Goal: Information Seeking & Learning: Learn about a topic

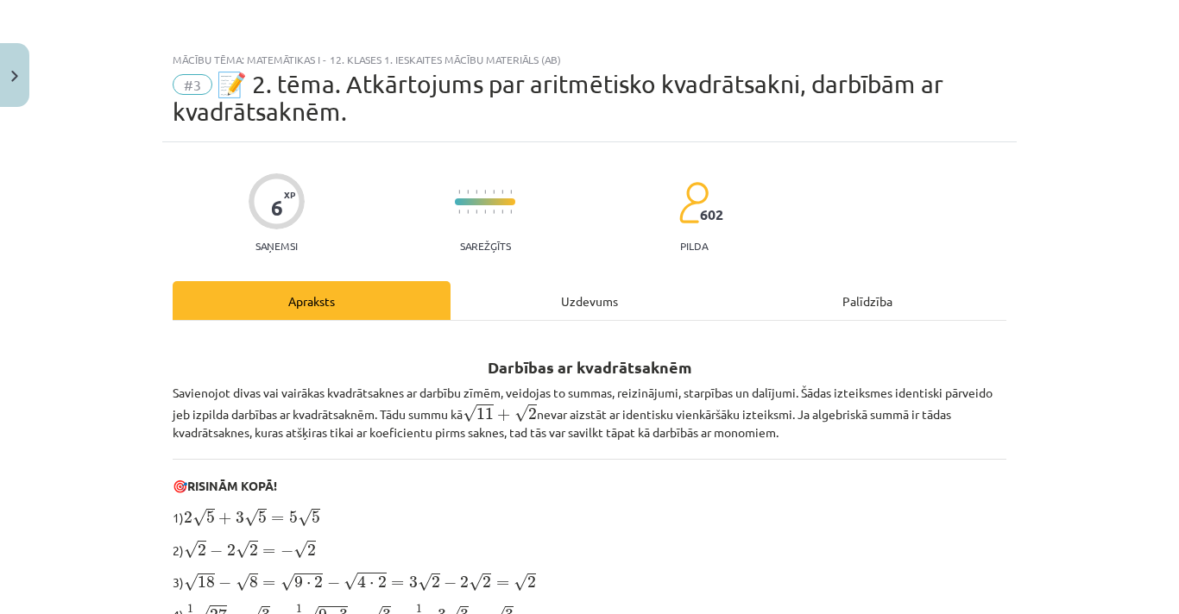
drag, startPoint x: 0, startPoint y: 0, endPoint x: 587, endPoint y: 349, distance: 683.0
click at [587, 349] on h2 "Darbības ar kvadrātsaknēm" at bounding box center [590, 358] width 834 height 42
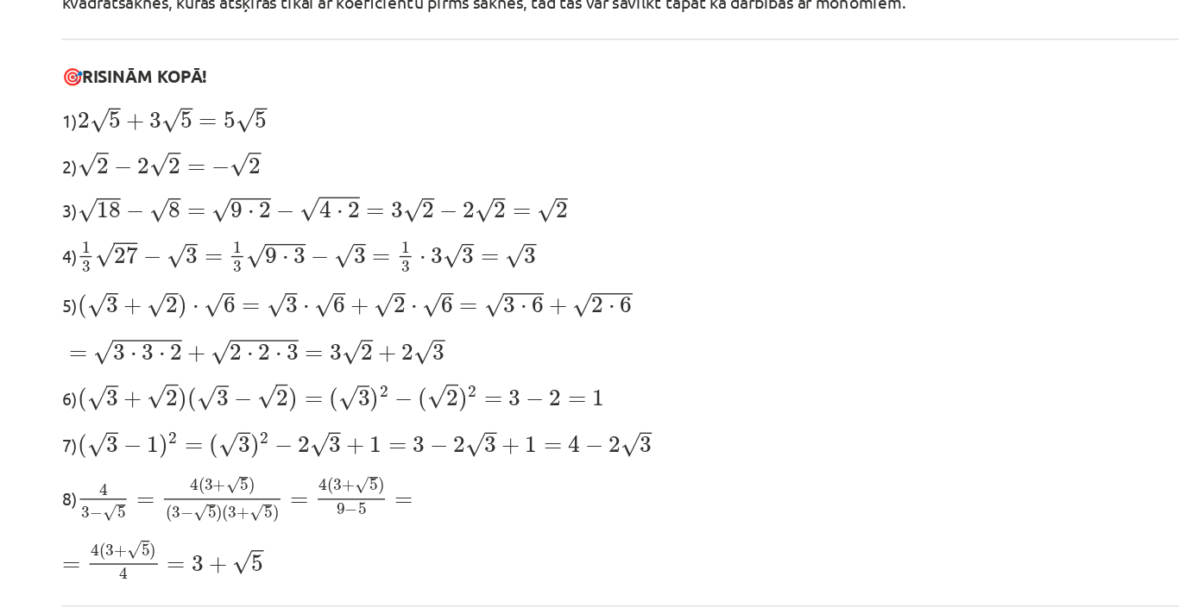
scroll to position [368, 0]
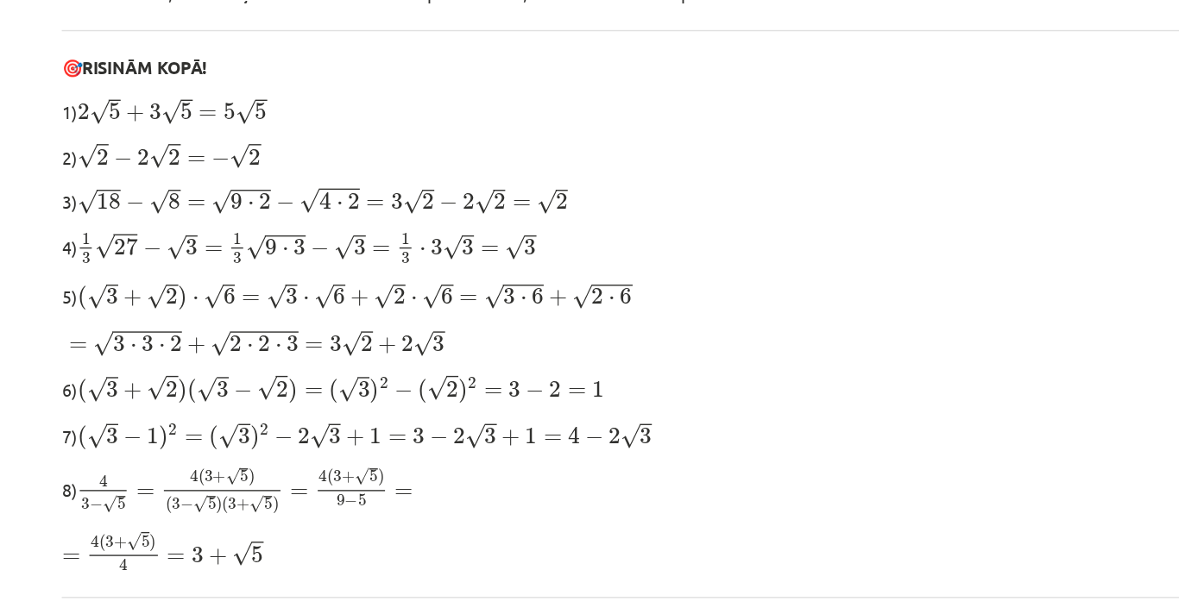
drag, startPoint x: 412, startPoint y: 267, endPoint x: 348, endPoint y: 275, distance: 64.3
click at [348, 275] on span "( √ 3 + √ 2 ) ⋅ √ 6 = √ 3 ⋅ √ 6 + √ 2 ⋅ √ 6 = √ 3 ⋅ 6 + √ 2 ⋅ 6" at bounding box center [383, 284] width 399 height 21
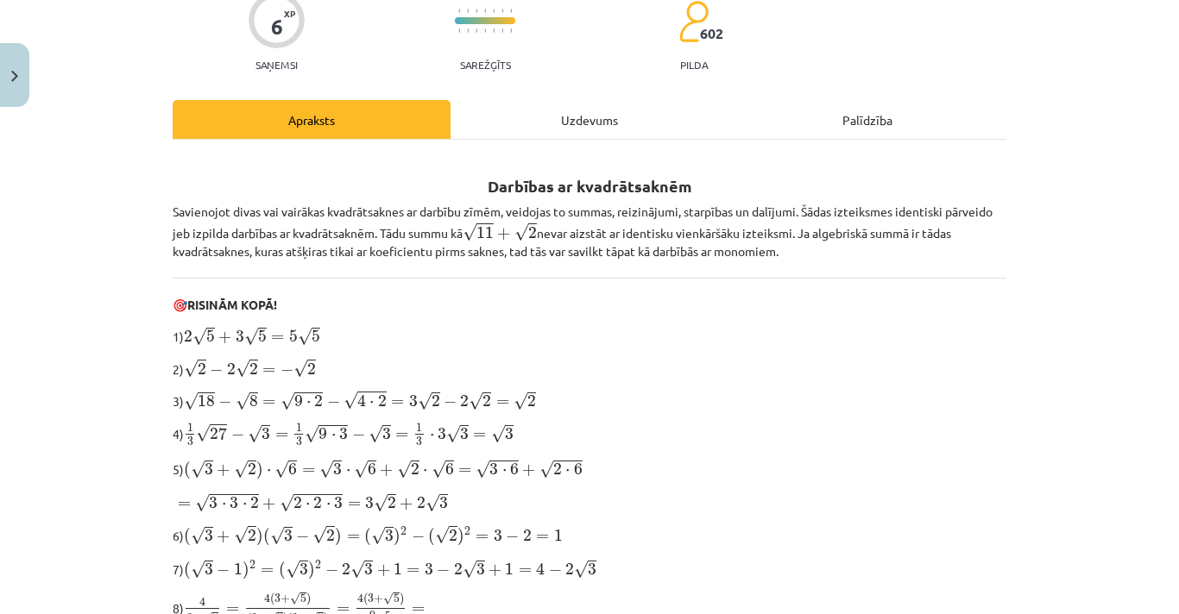
scroll to position [0, 0]
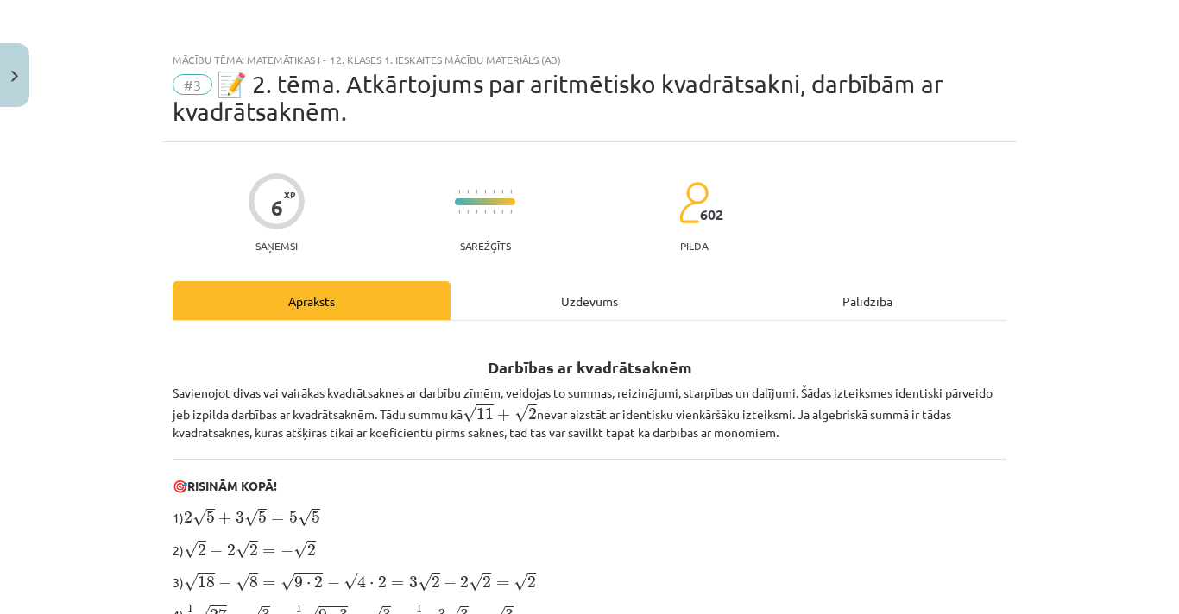
click at [582, 306] on div "Uzdevums" at bounding box center [589, 300] width 278 height 39
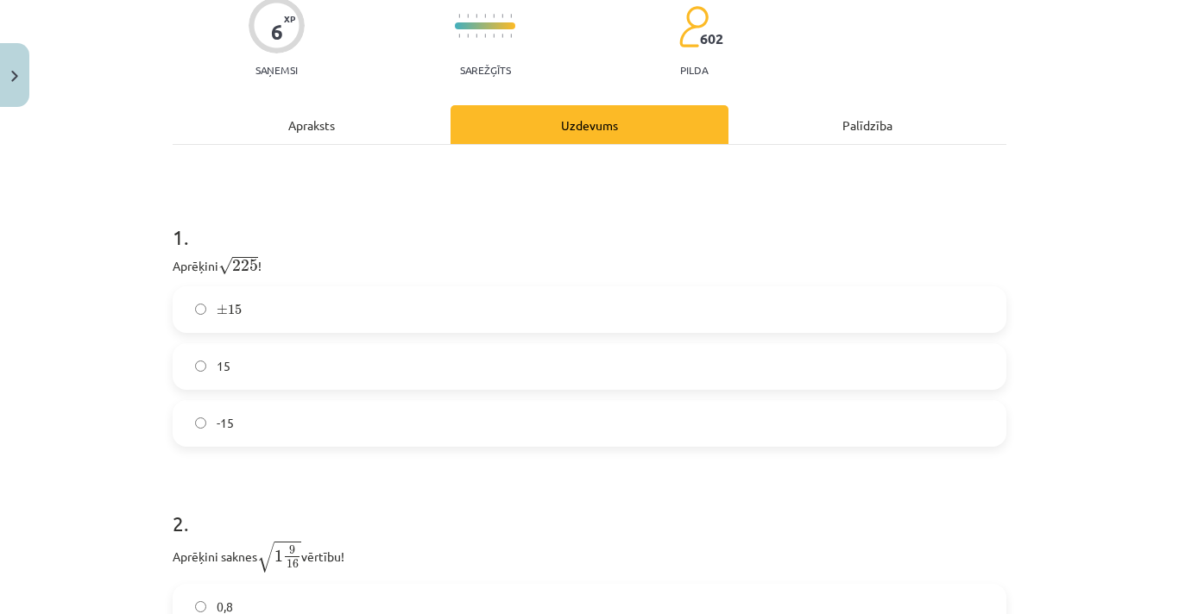
scroll to position [181, 0]
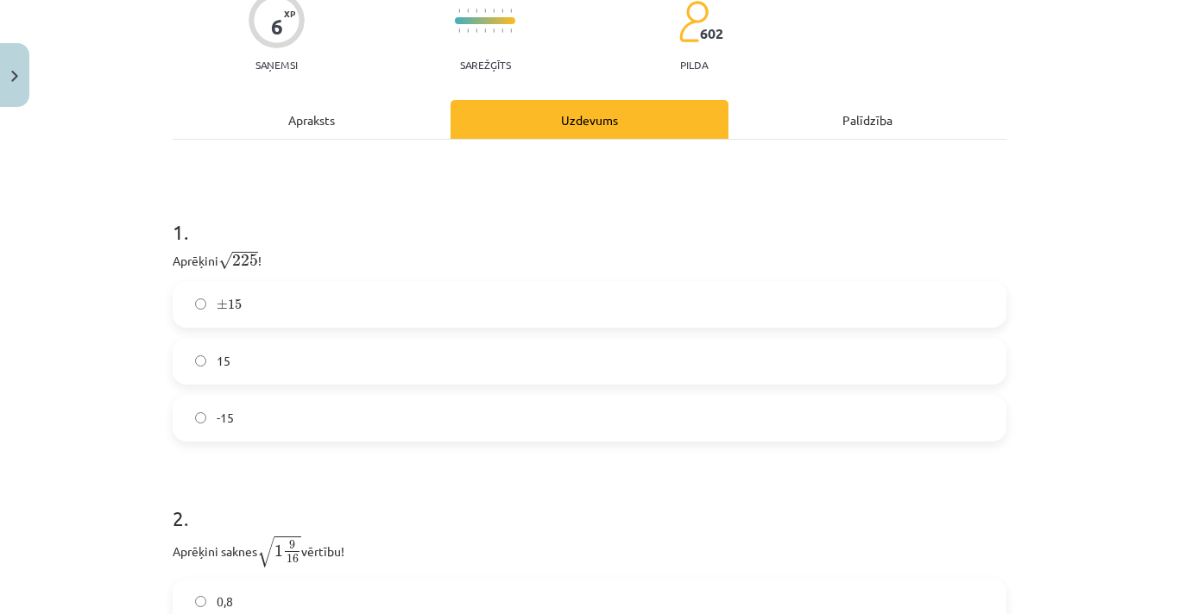
click at [240, 359] on label "15" at bounding box center [589, 361] width 830 height 43
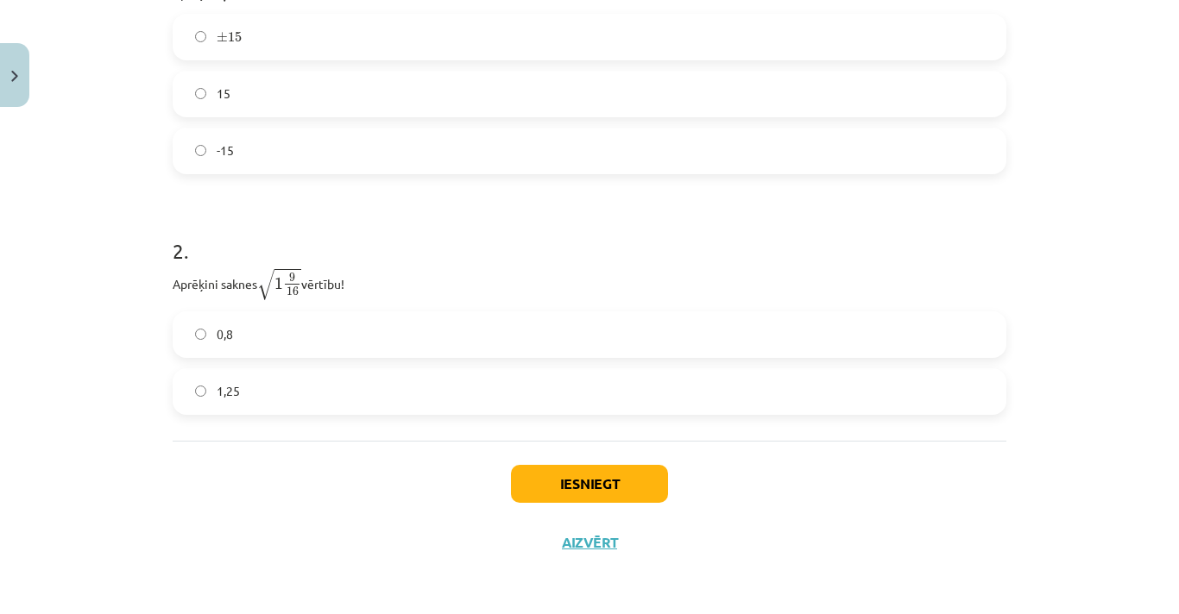
scroll to position [412, 0]
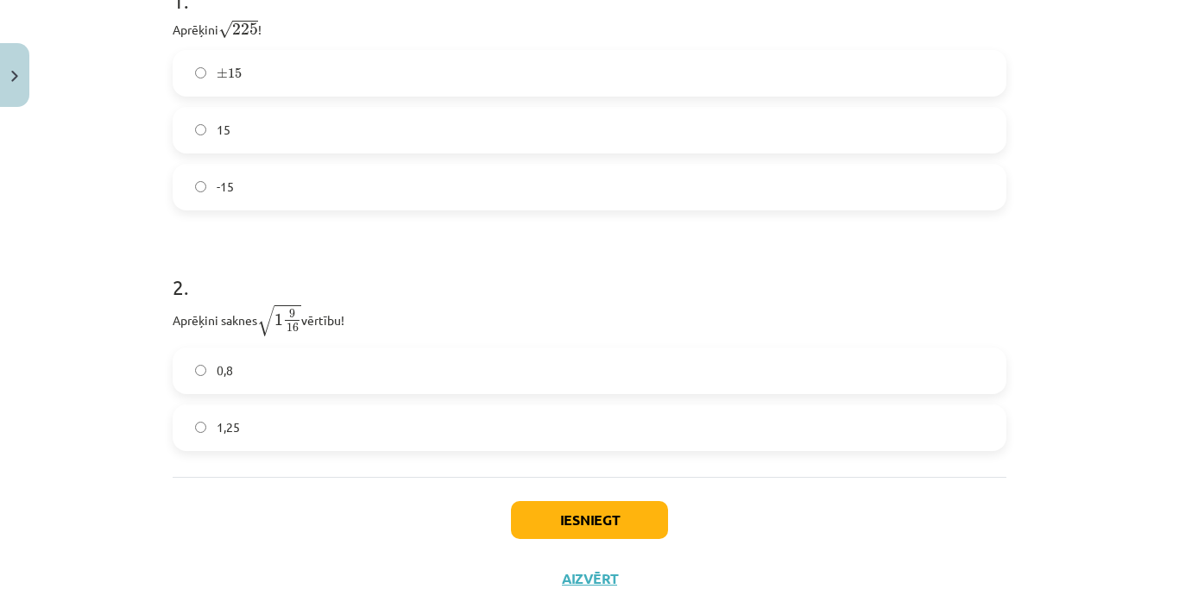
click at [256, 423] on label "1,25" at bounding box center [589, 427] width 830 height 43
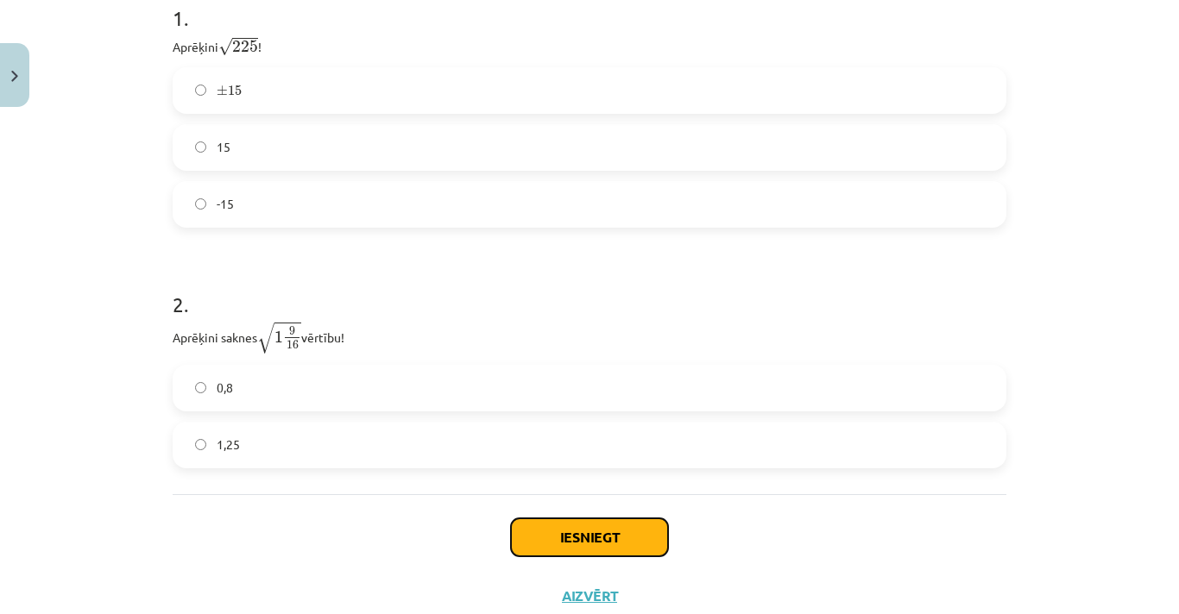
click at [540, 538] on button "Iesniegt" at bounding box center [589, 538] width 157 height 38
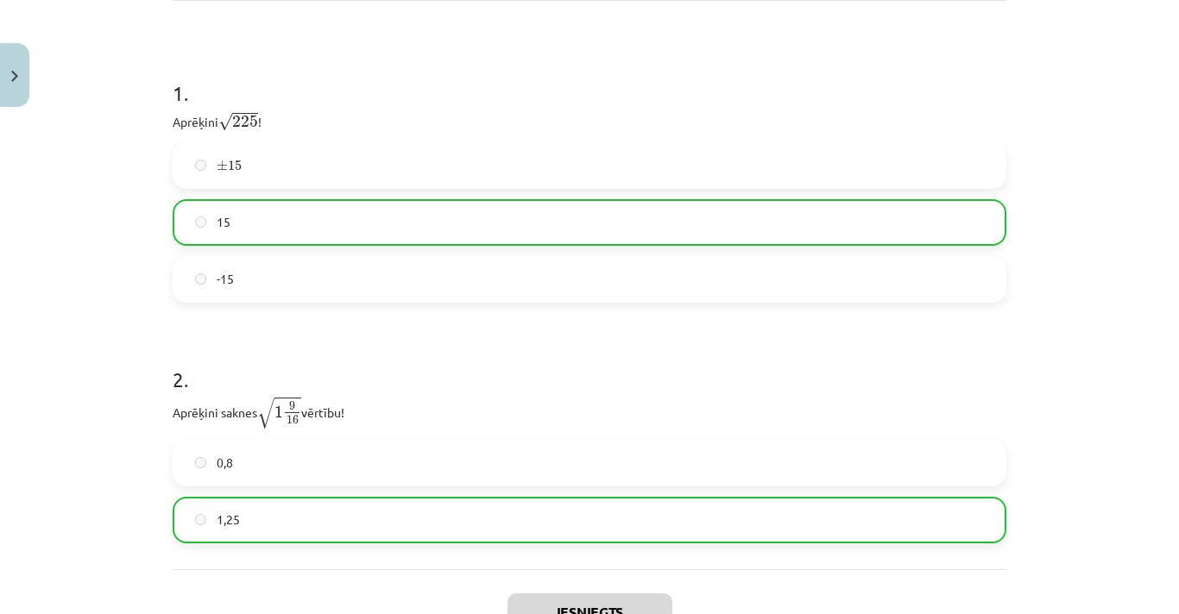
scroll to position [504, 0]
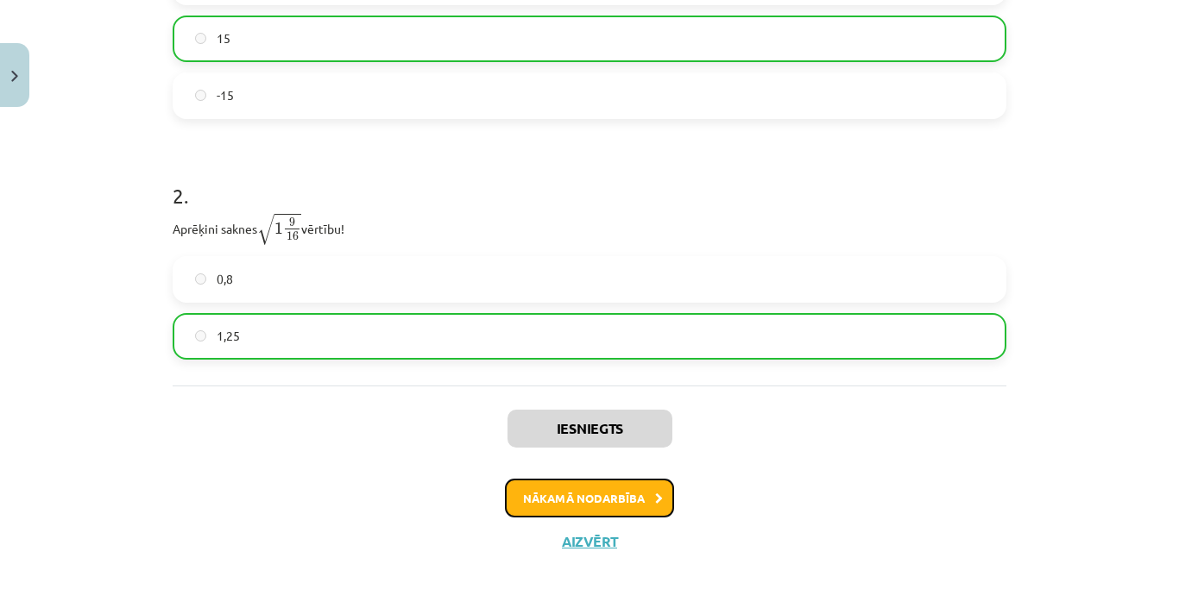
click at [626, 504] on button "Nākamā nodarbība" at bounding box center [589, 499] width 169 height 40
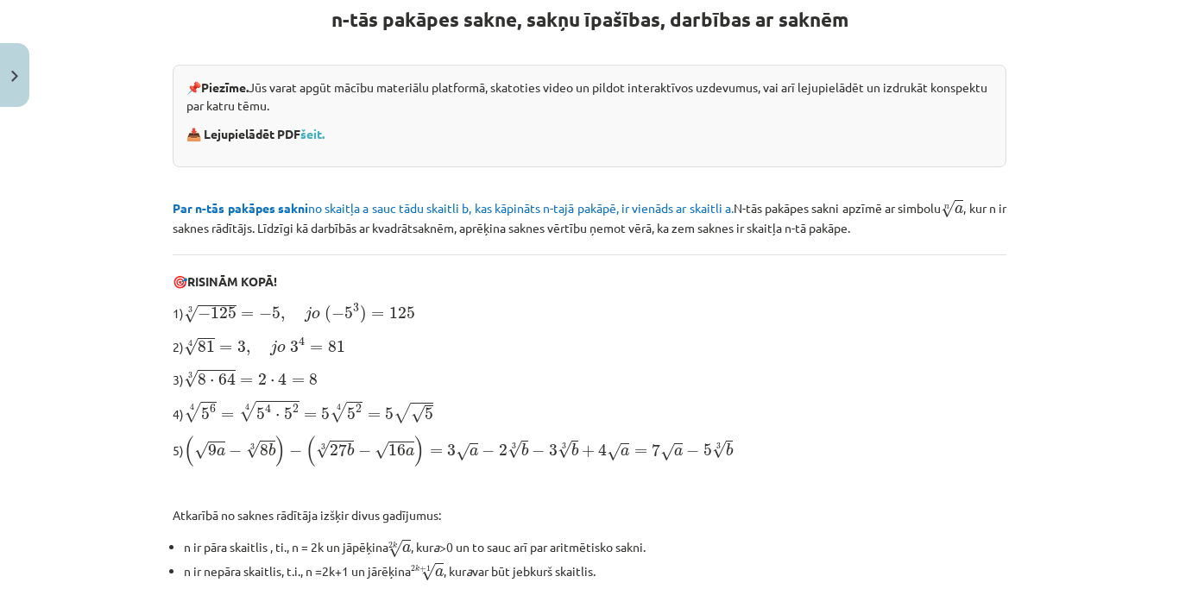
scroll to position [567, 0]
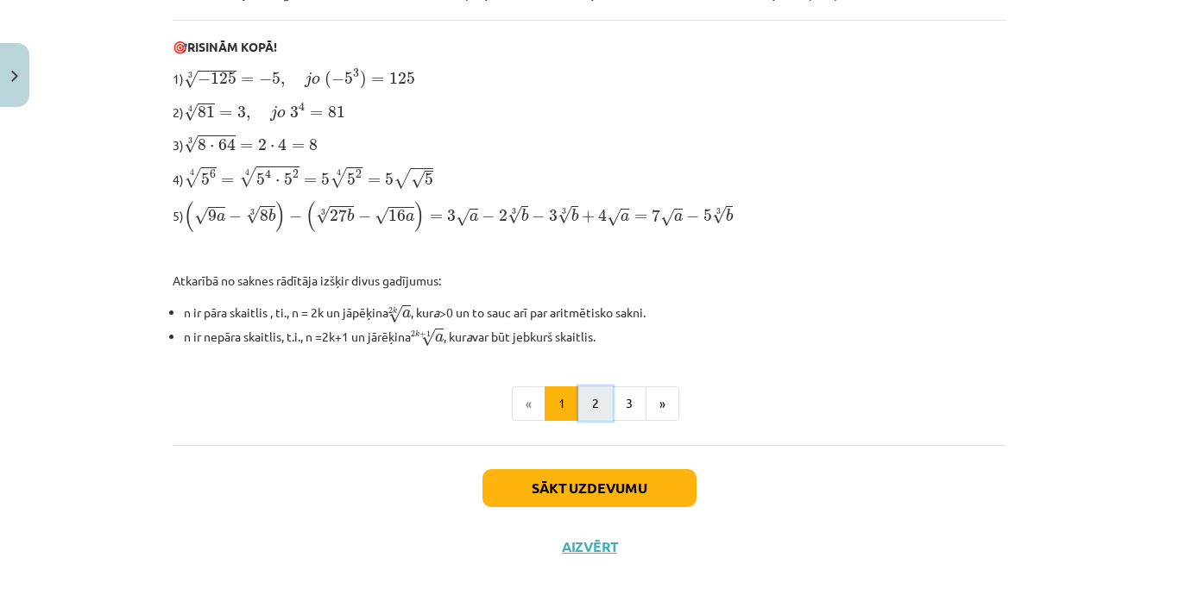
click at [594, 412] on button "2" at bounding box center [595, 404] width 35 height 35
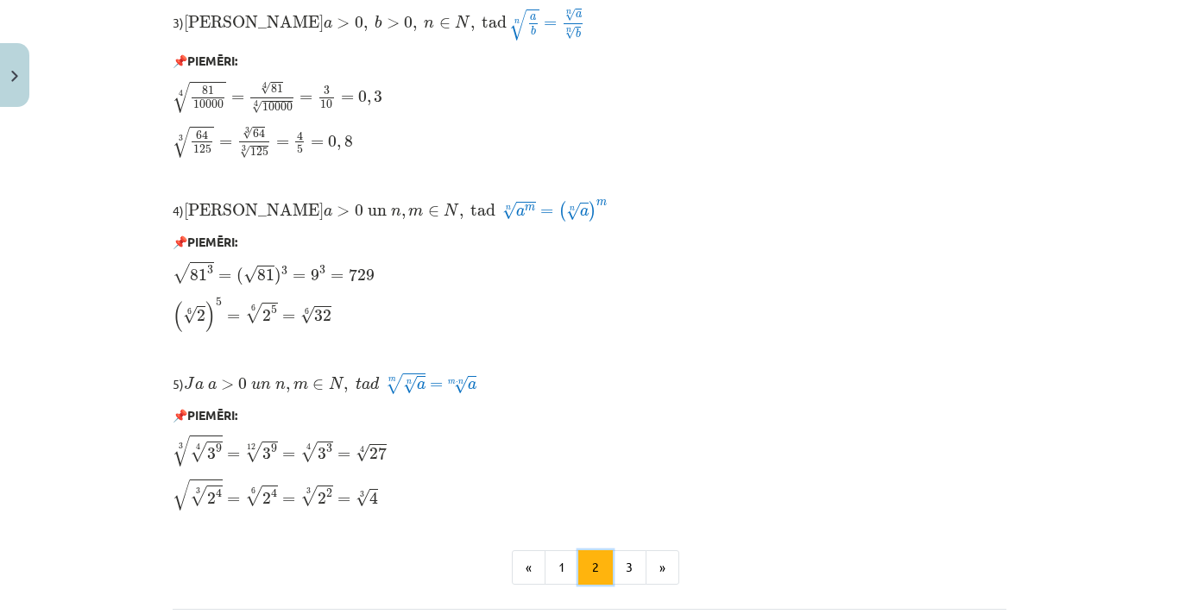
scroll to position [1422, 0]
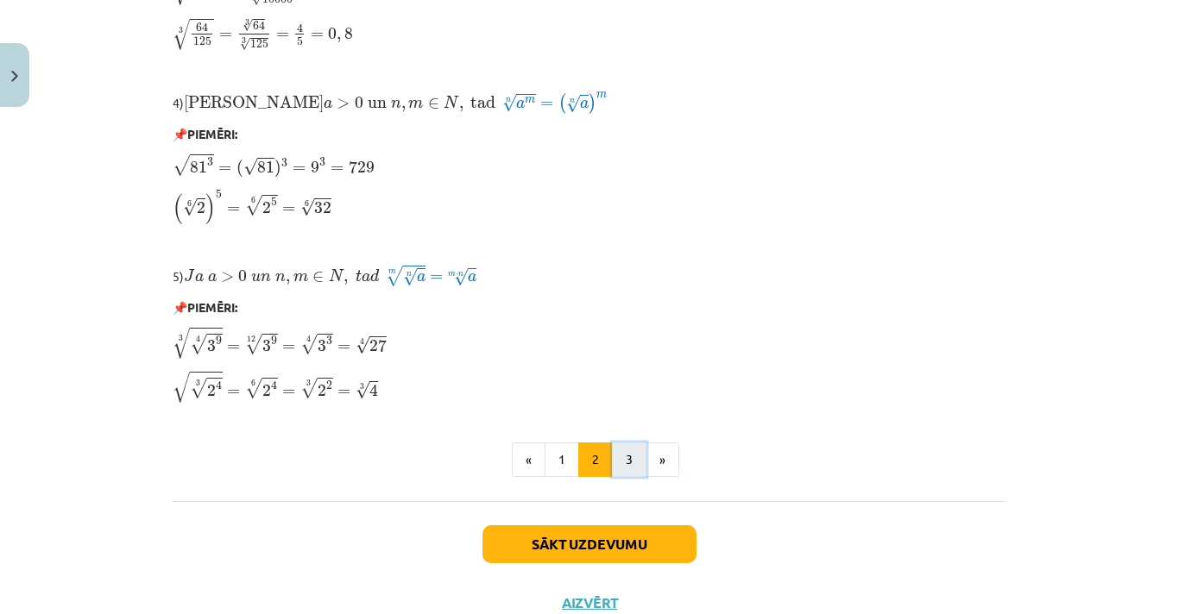
click at [629, 467] on button "3" at bounding box center [629, 460] width 35 height 35
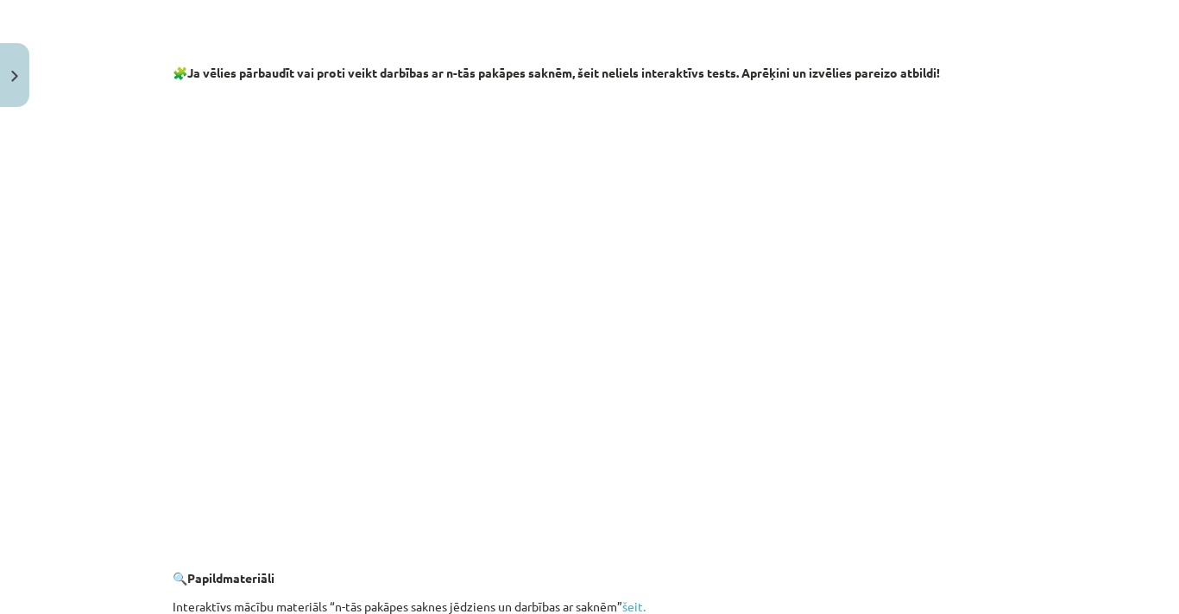
scroll to position [3149, 0]
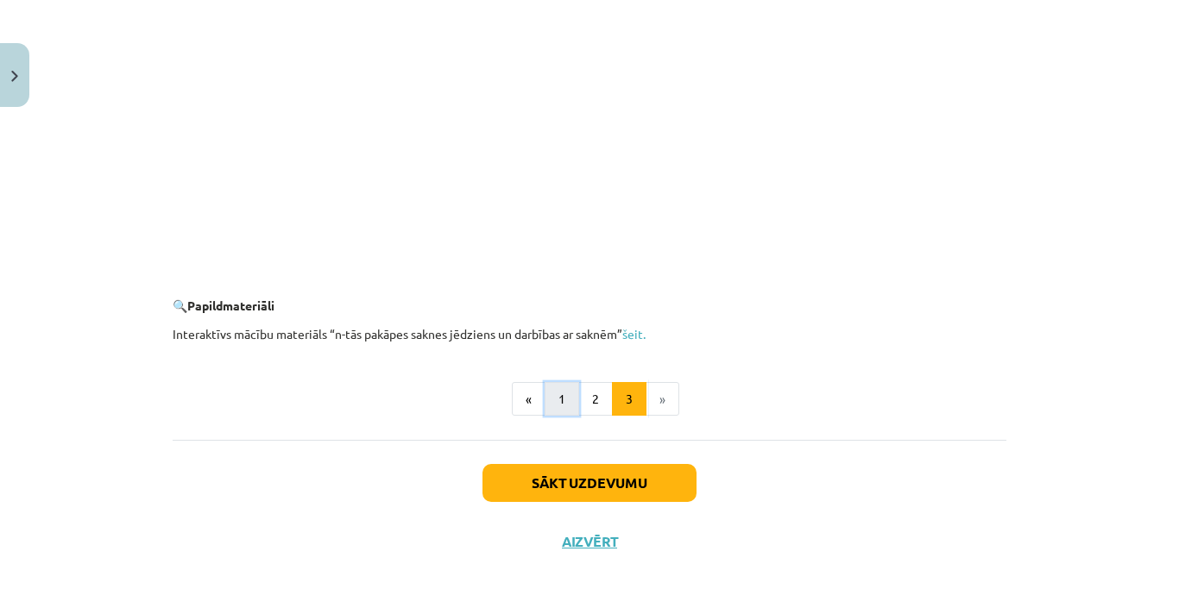
click at [557, 412] on button "1" at bounding box center [561, 399] width 35 height 35
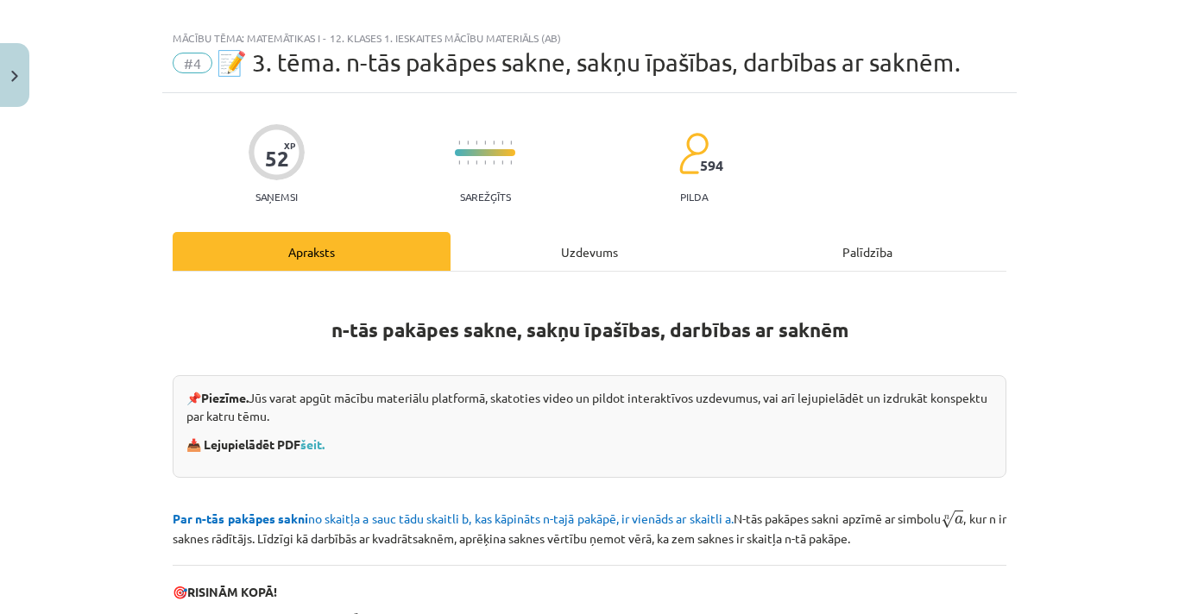
scroll to position [0, 0]
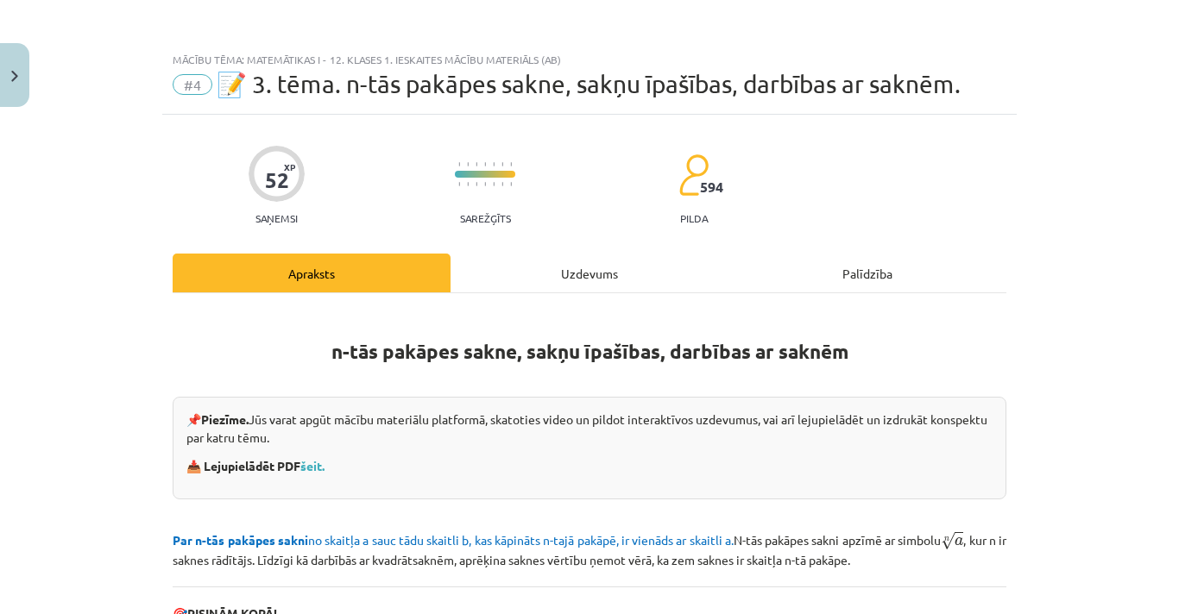
click at [566, 270] on div "Uzdevums" at bounding box center [589, 273] width 278 height 39
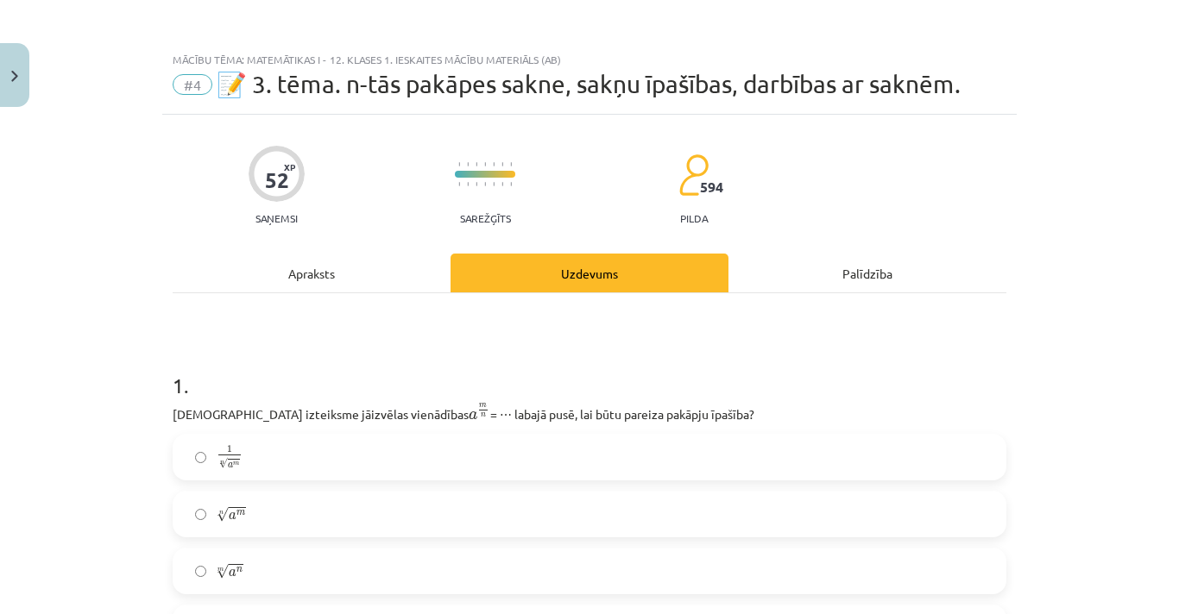
click at [331, 271] on div "Apraksts" at bounding box center [312, 273] width 278 height 39
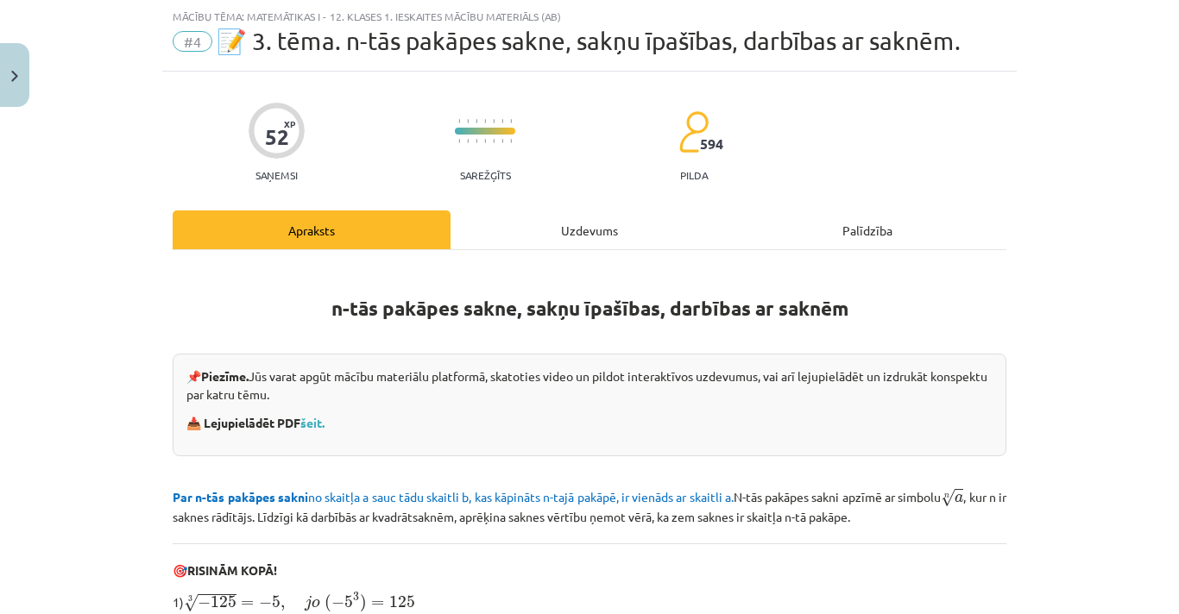
scroll to position [349, 0]
